Goal: Find specific page/section: Find specific page/section

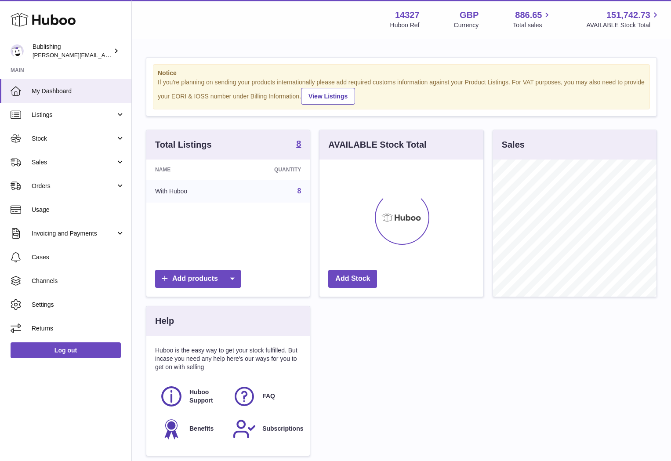
scroll to position [137, 164]
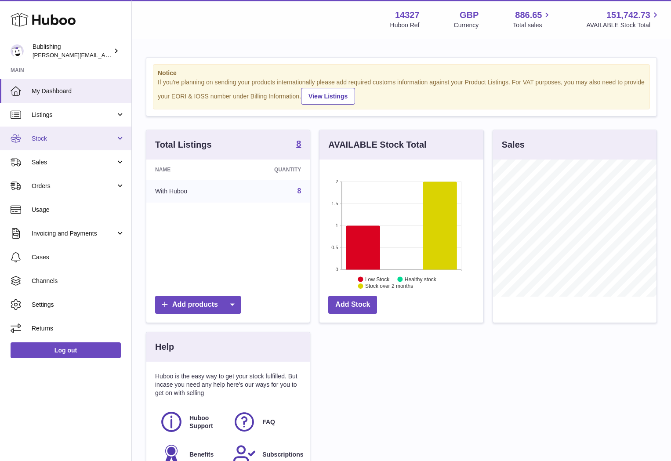
click at [70, 132] on link "Stock" at bounding box center [65, 139] width 131 height 24
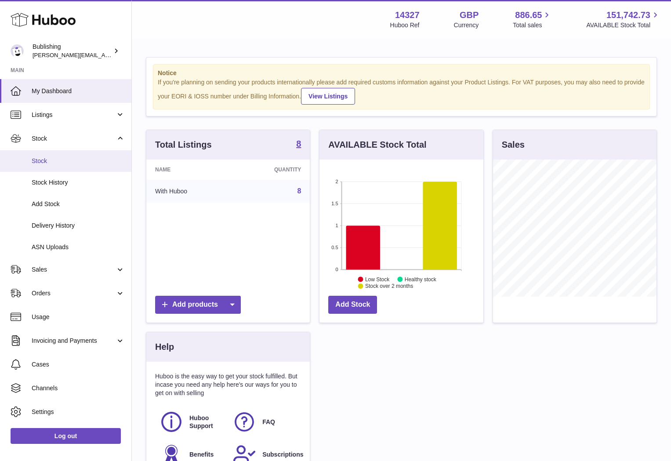
click at [46, 159] on span "Stock" at bounding box center [78, 161] width 93 height 8
